Goal: Check status: Check status

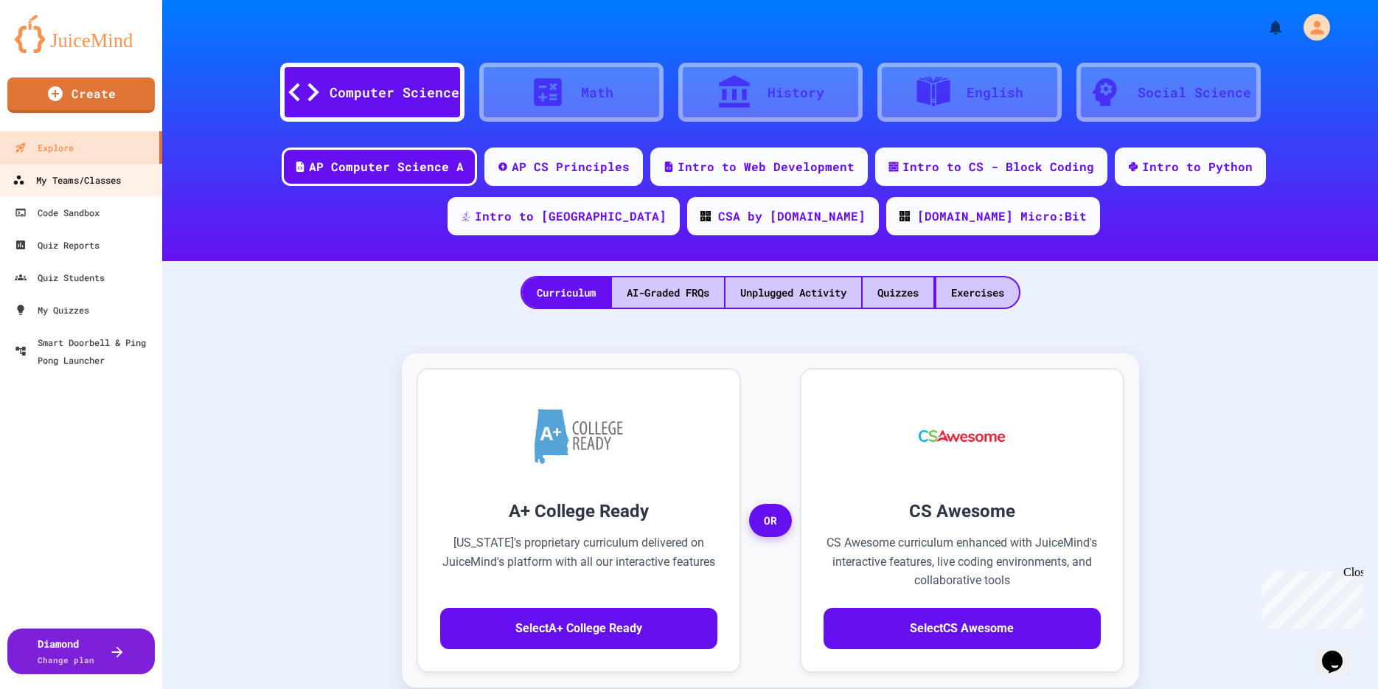
click at [66, 181] on div "My Teams/Classes" at bounding box center [67, 180] width 108 height 18
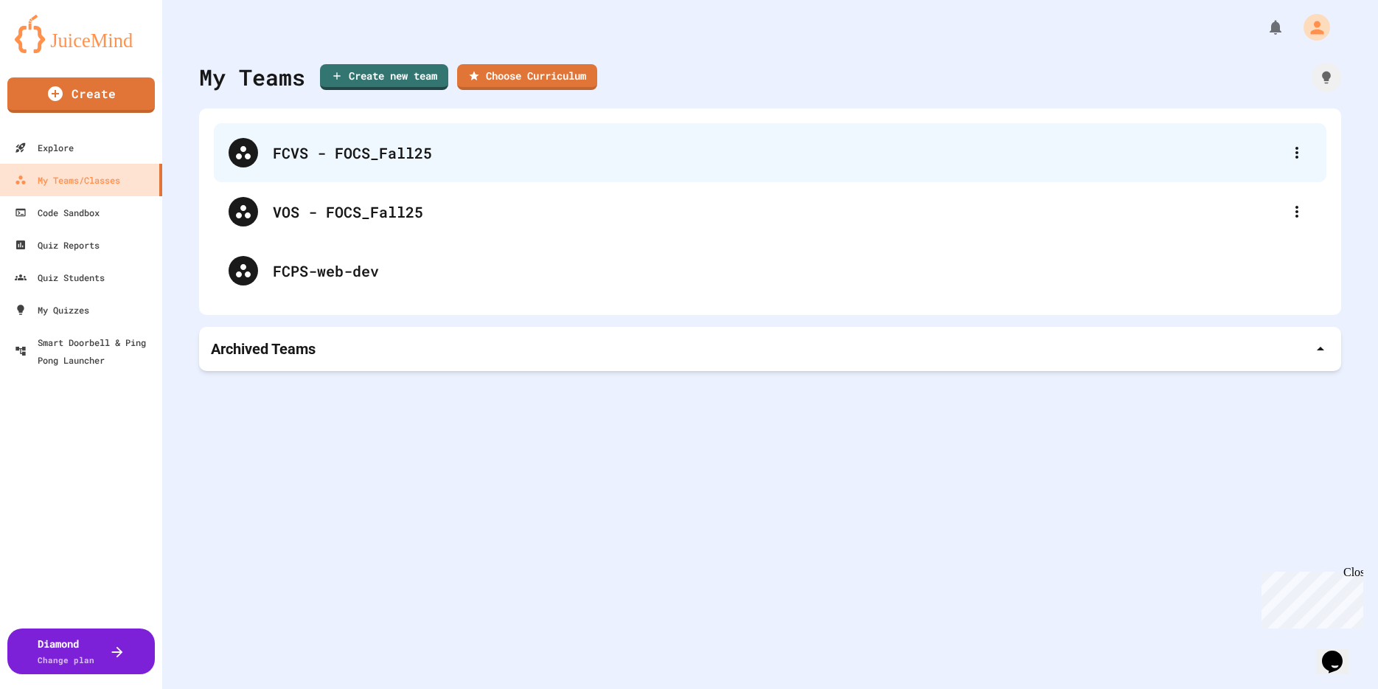
click at [296, 157] on div "FCVS - FOCS_Fall25" at bounding box center [777, 153] width 1009 height 22
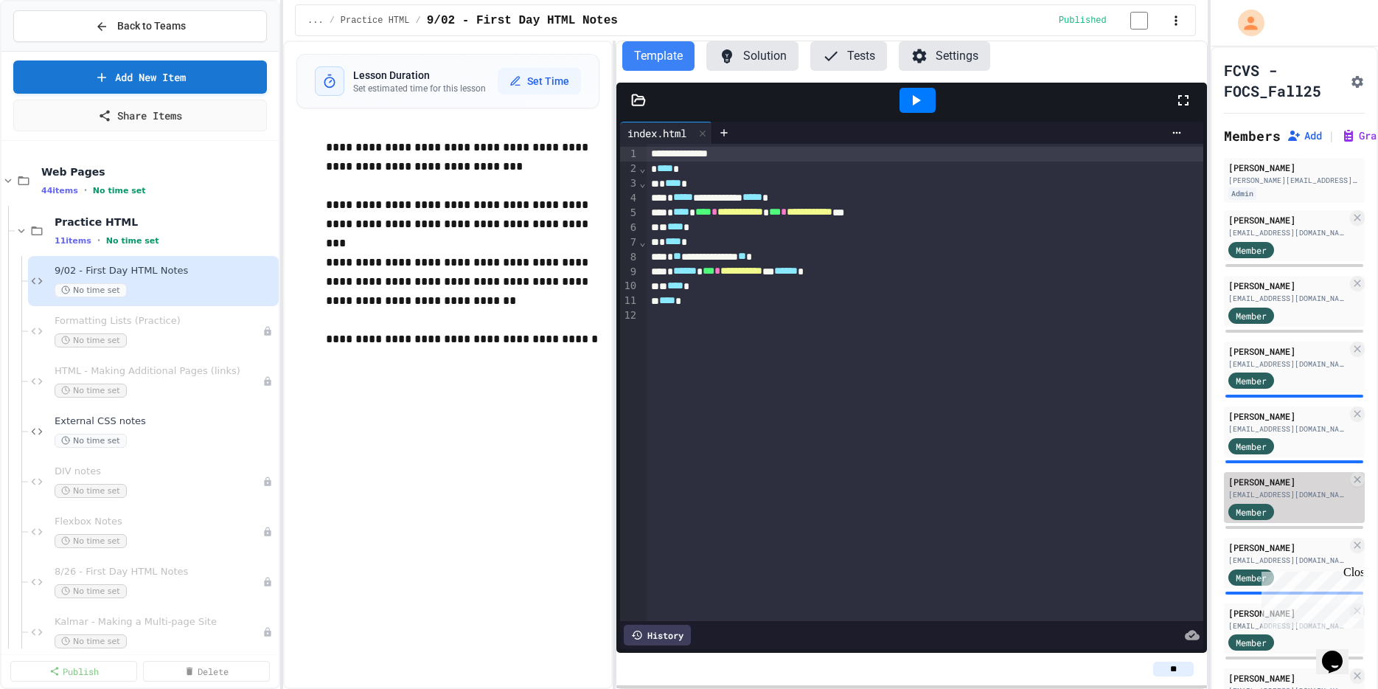
click at [1297, 493] on div "[EMAIL_ADDRESS][DOMAIN_NAME]" at bounding box center [1287, 494] width 119 height 11
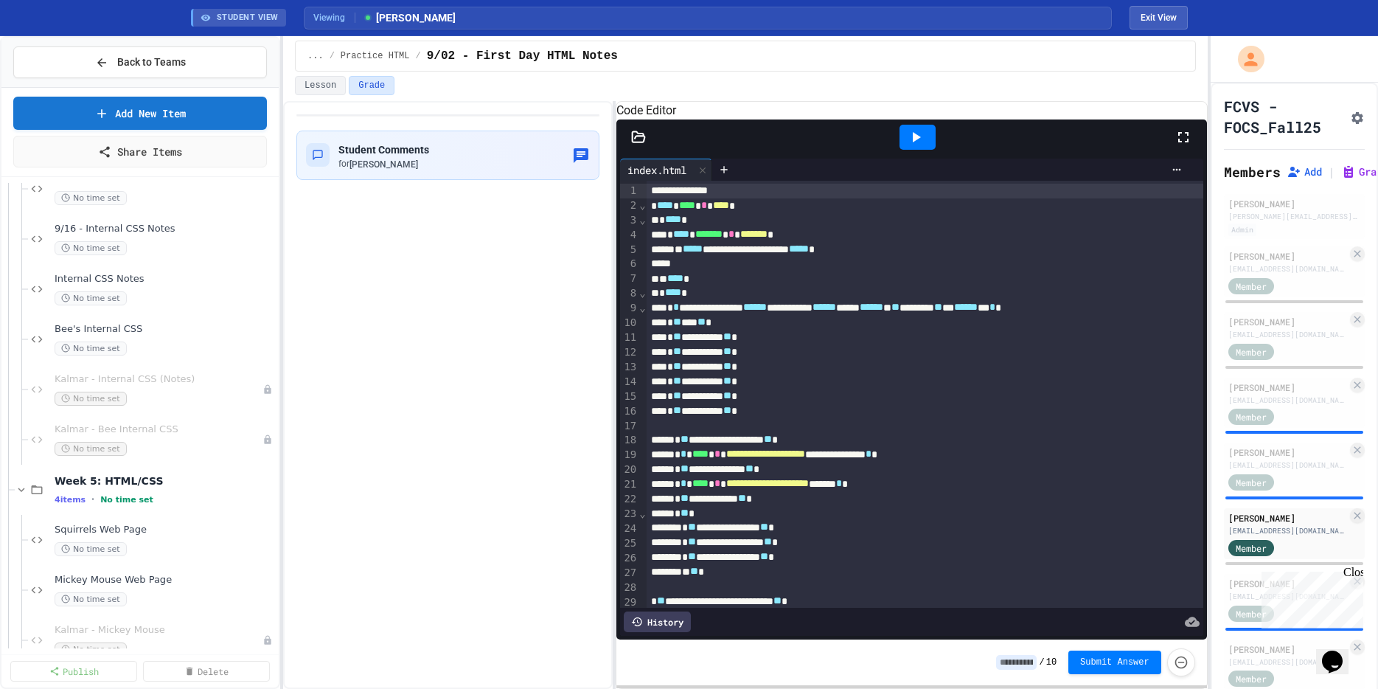
scroll to position [982, 0]
click at [131, 529] on span "Squirrels Web Page" at bounding box center [158, 528] width 206 height 13
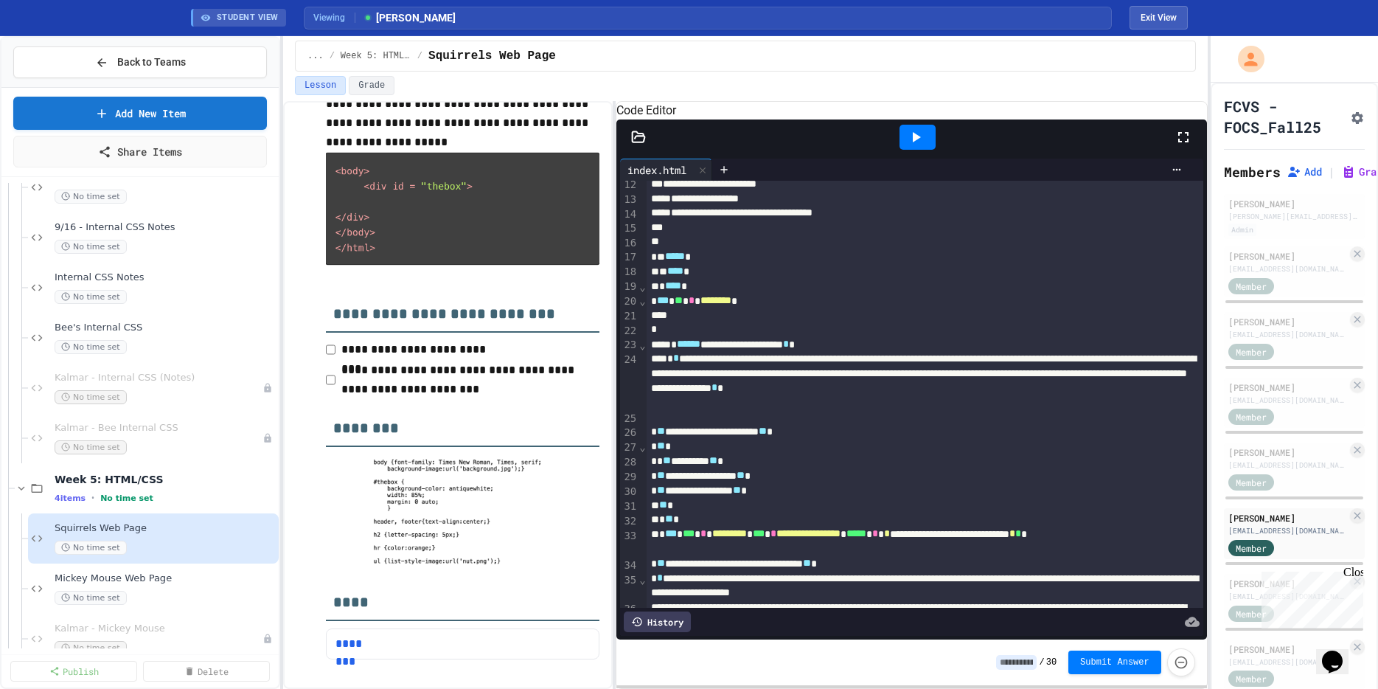
scroll to position [698, 0]
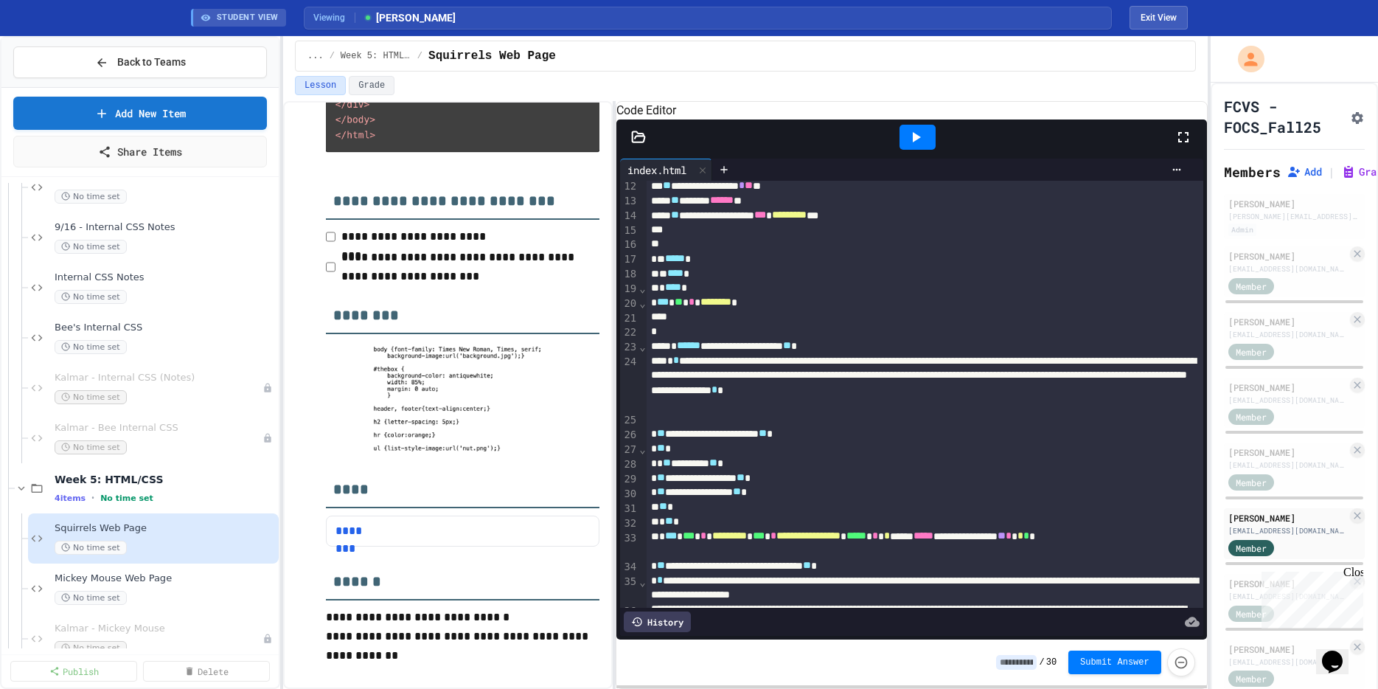
click at [913, 146] on icon at bounding box center [916, 137] width 18 height 18
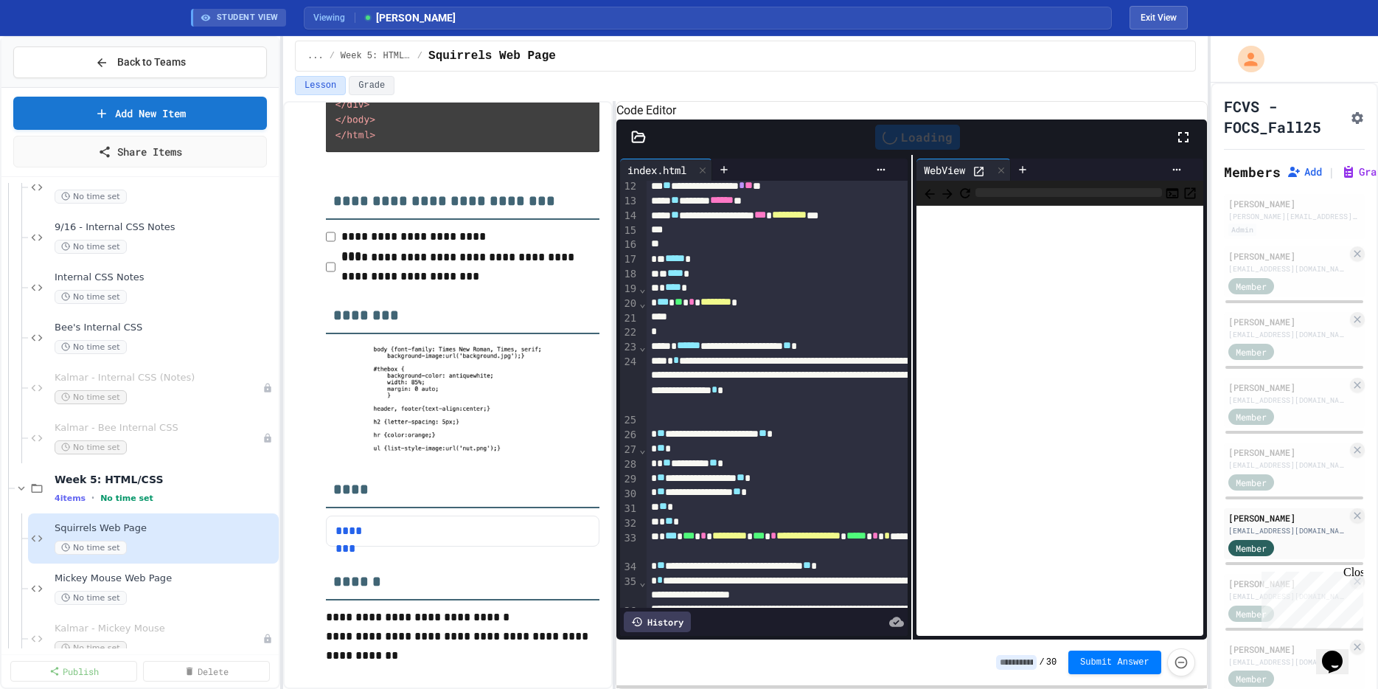
scroll to position [225, 0]
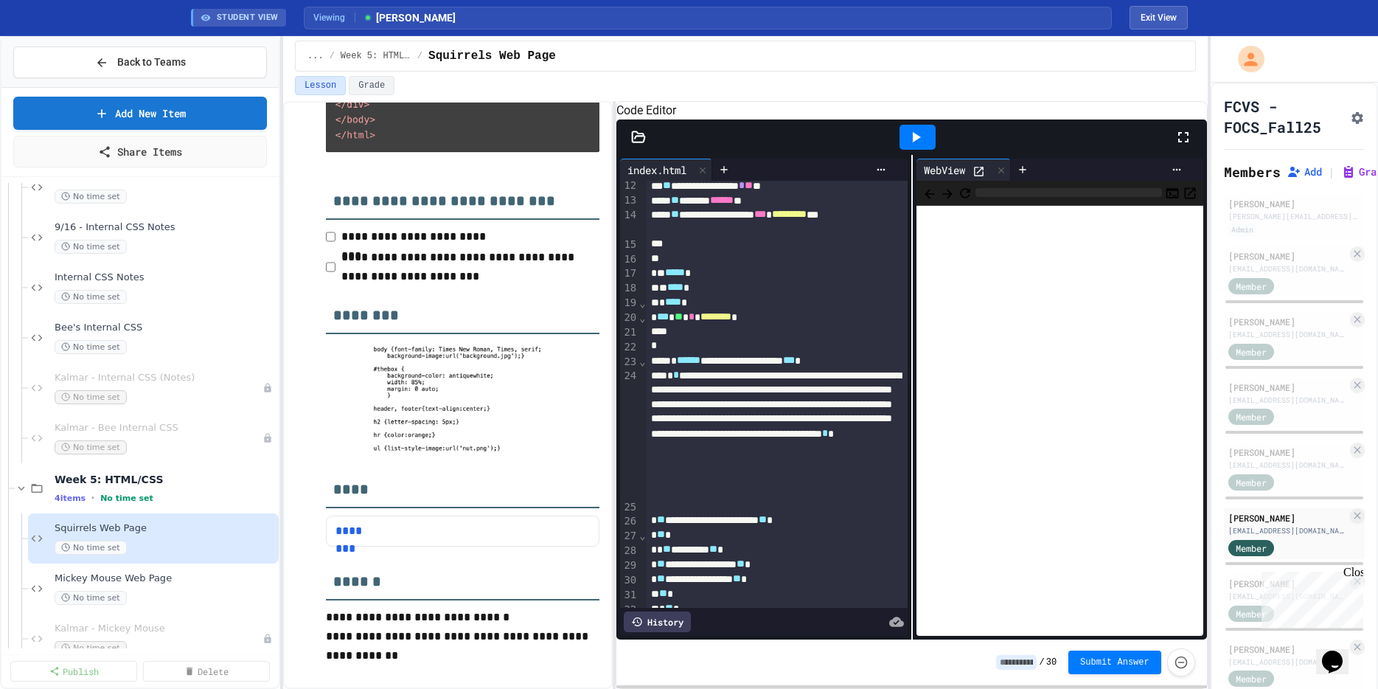
click at [980, 178] on icon at bounding box center [979, 171] width 13 height 13
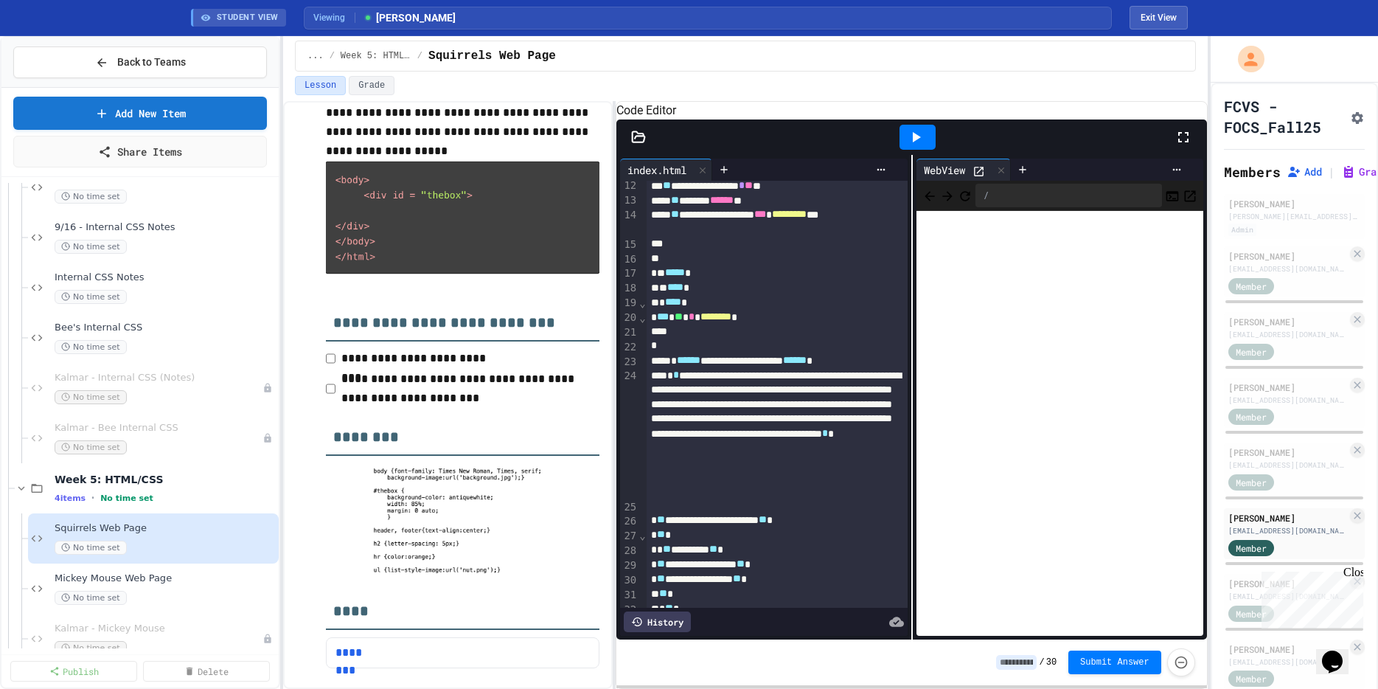
scroll to position [577, 0]
click at [731, 368] on div "**********" at bounding box center [777, 360] width 261 height 15
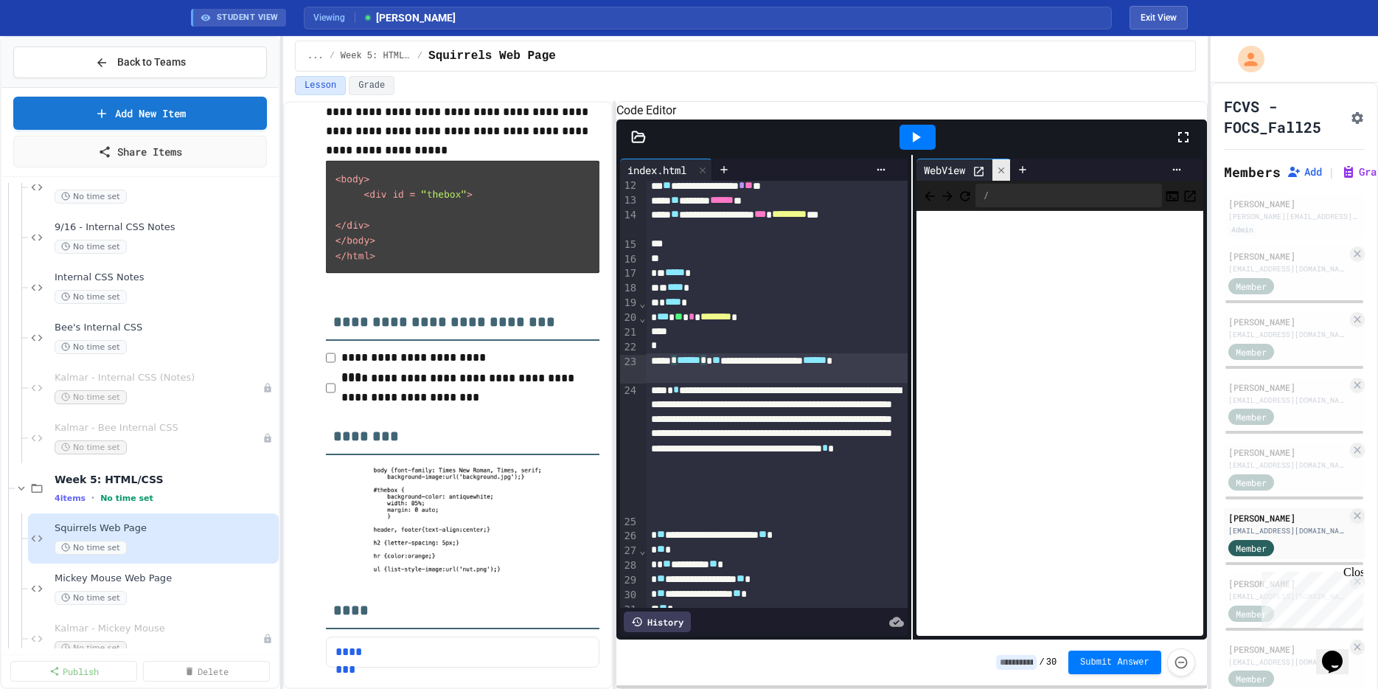
click at [1003, 175] on icon at bounding box center [1001, 170] width 10 height 10
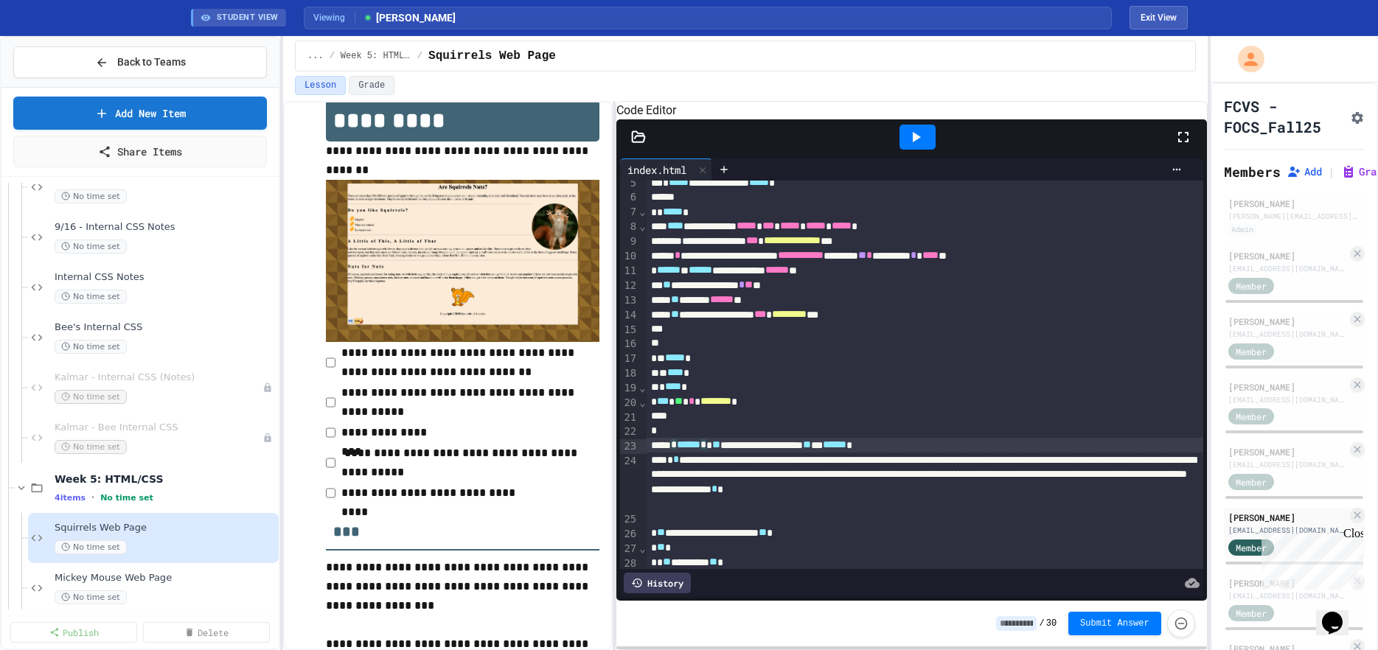
scroll to position [0, 0]
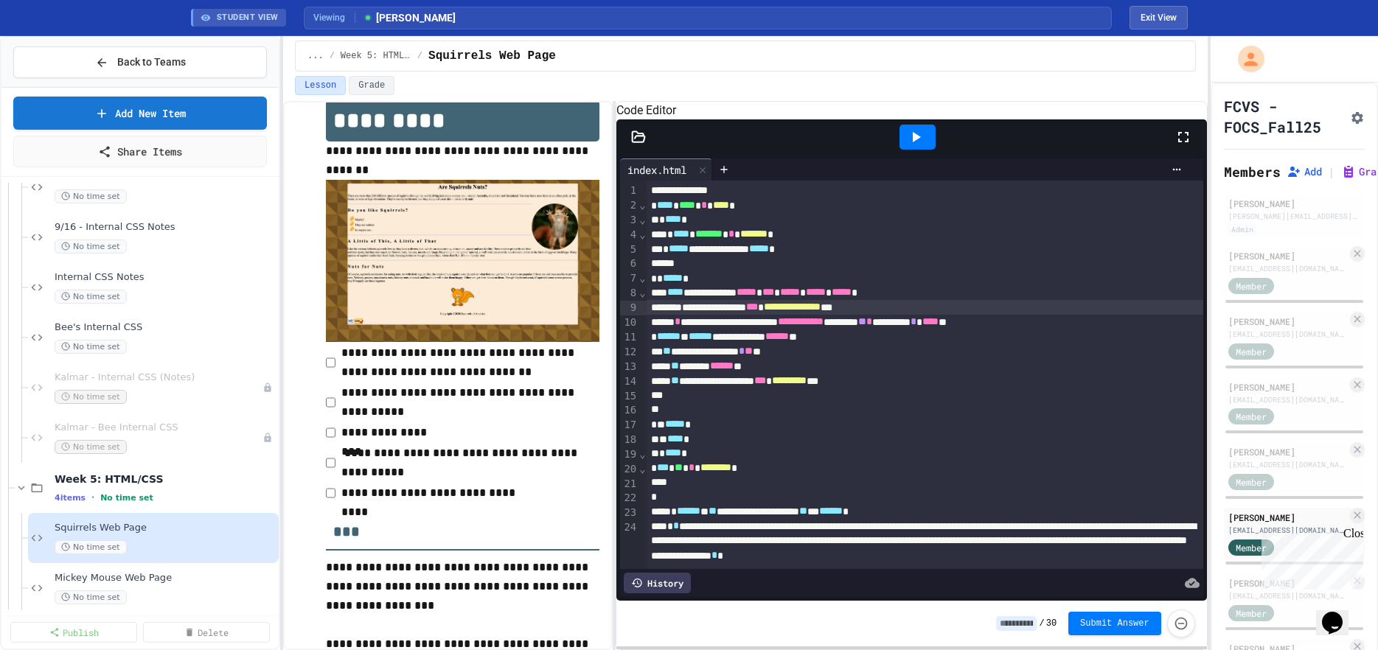
click at [821, 312] on span "**********" at bounding box center [792, 307] width 57 height 10
click at [639, 142] on icon at bounding box center [639, 136] width 13 height 10
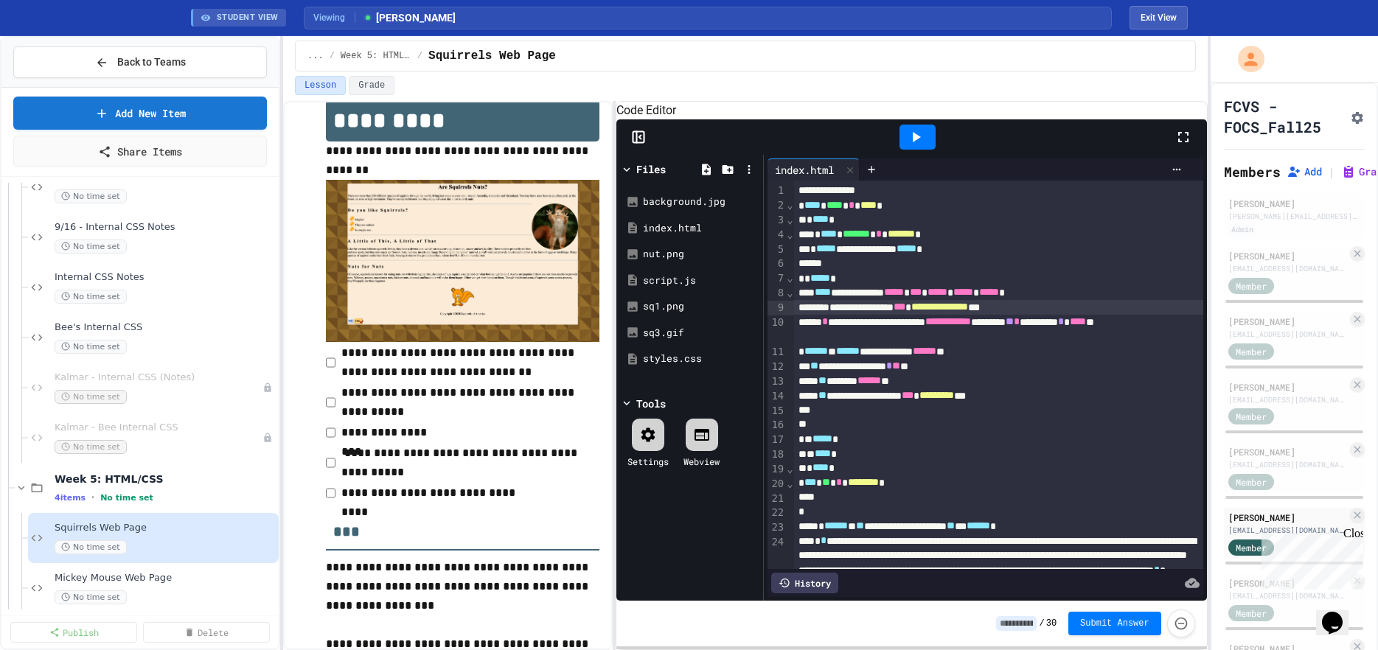
click at [968, 312] on span "**********" at bounding box center [939, 307] width 57 height 10
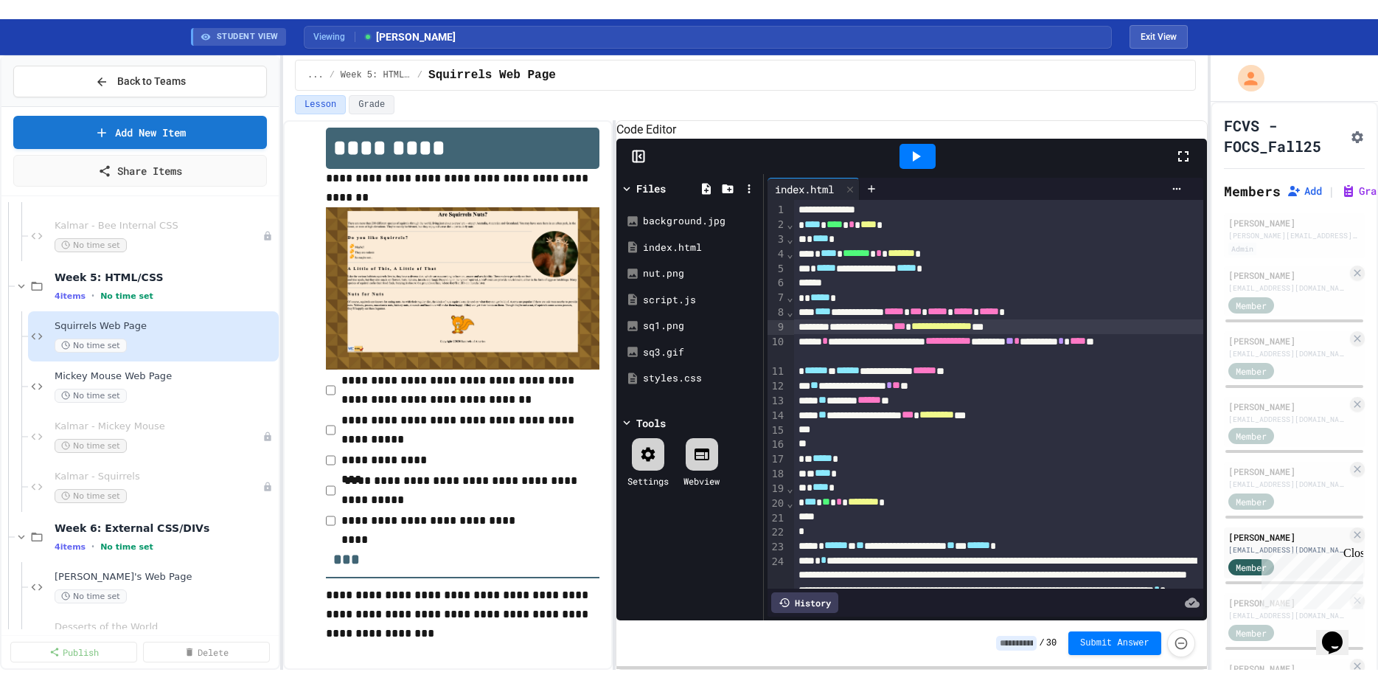
scroll to position [1204, 0]
